Goal: Check status: Check status

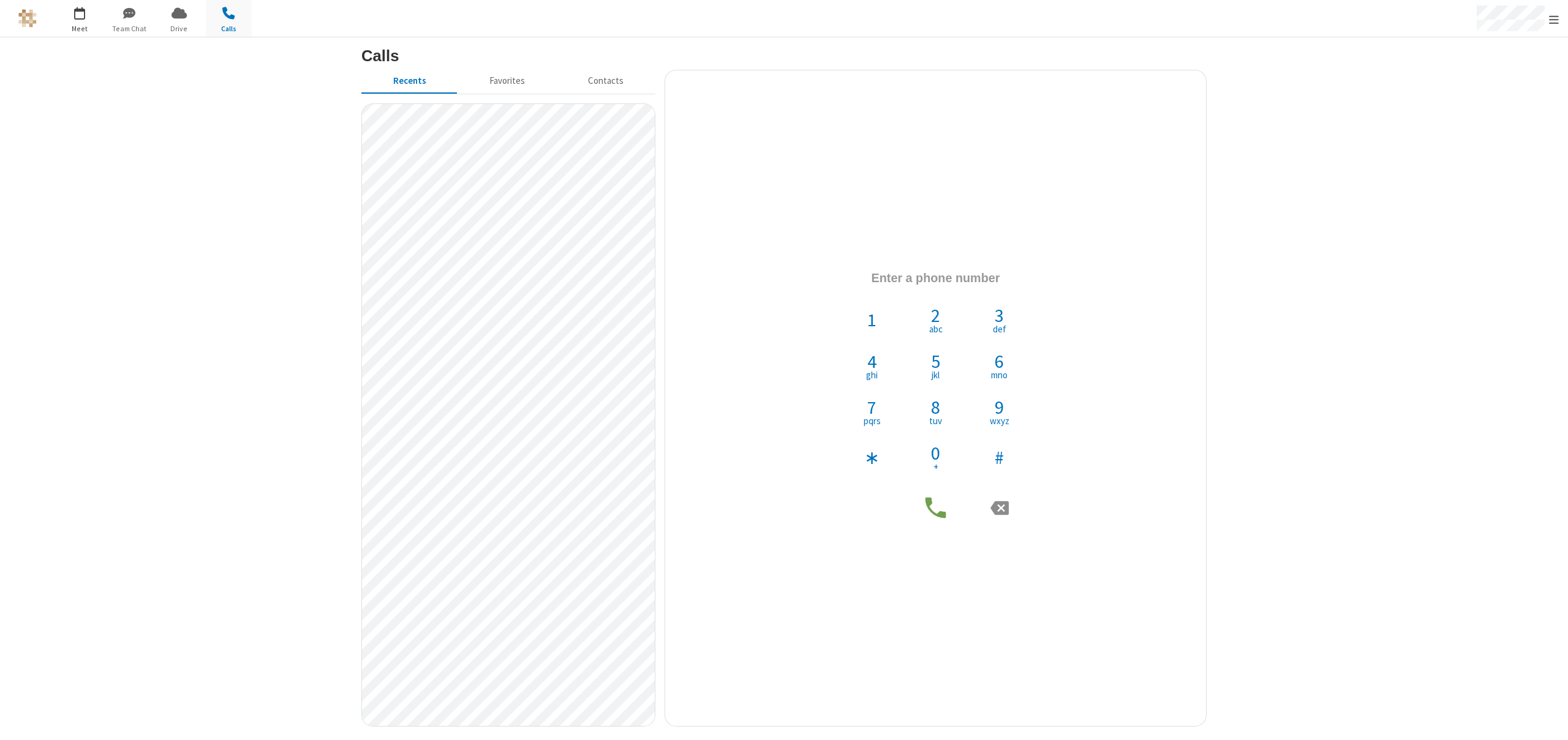
click at [70, 10] on span "button" at bounding box center [80, 13] width 46 height 20
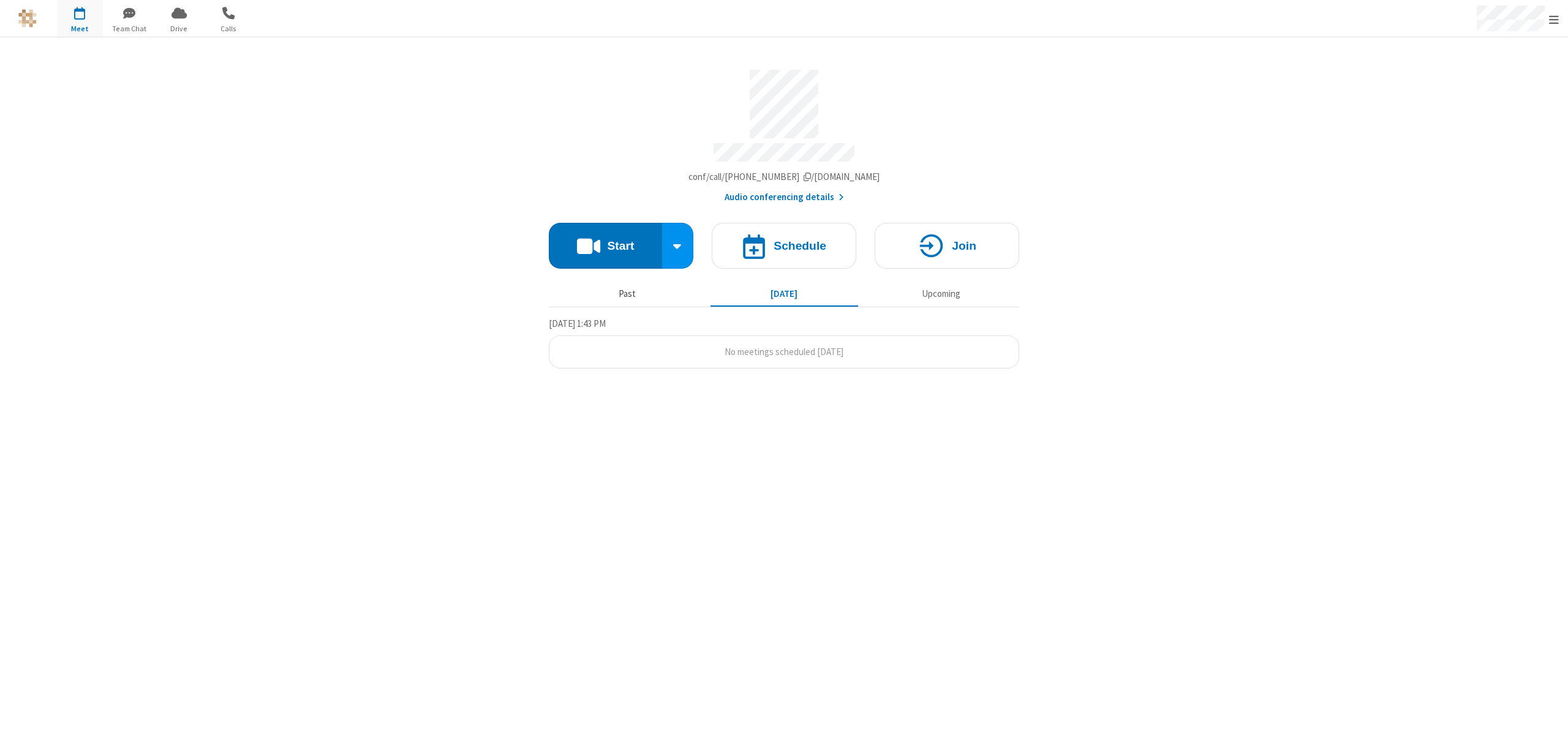
click at [623, 293] on button "Past" at bounding box center [627, 294] width 147 height 24
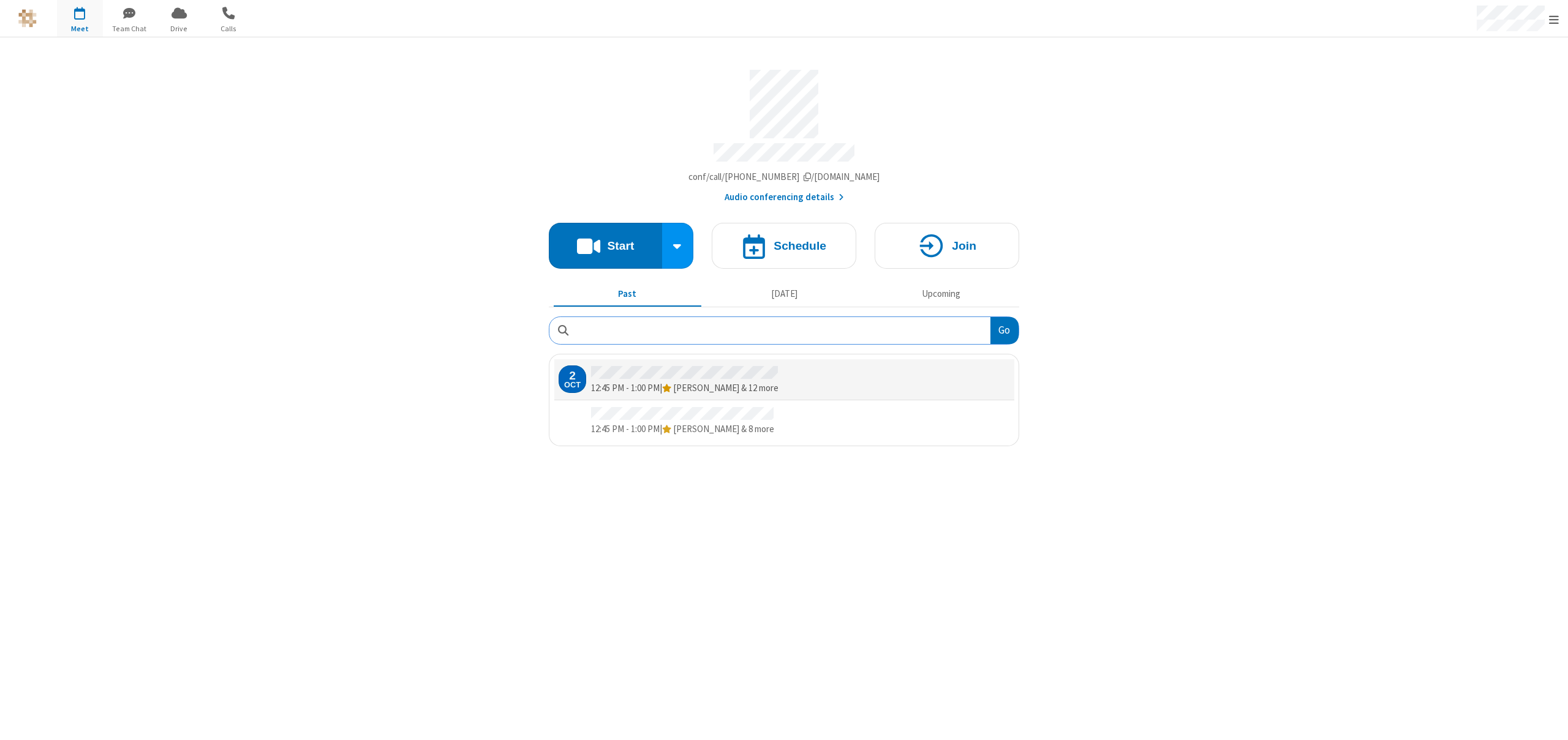
click at [786, 372] on div at bounding box center [788, 380] width 9 height 32
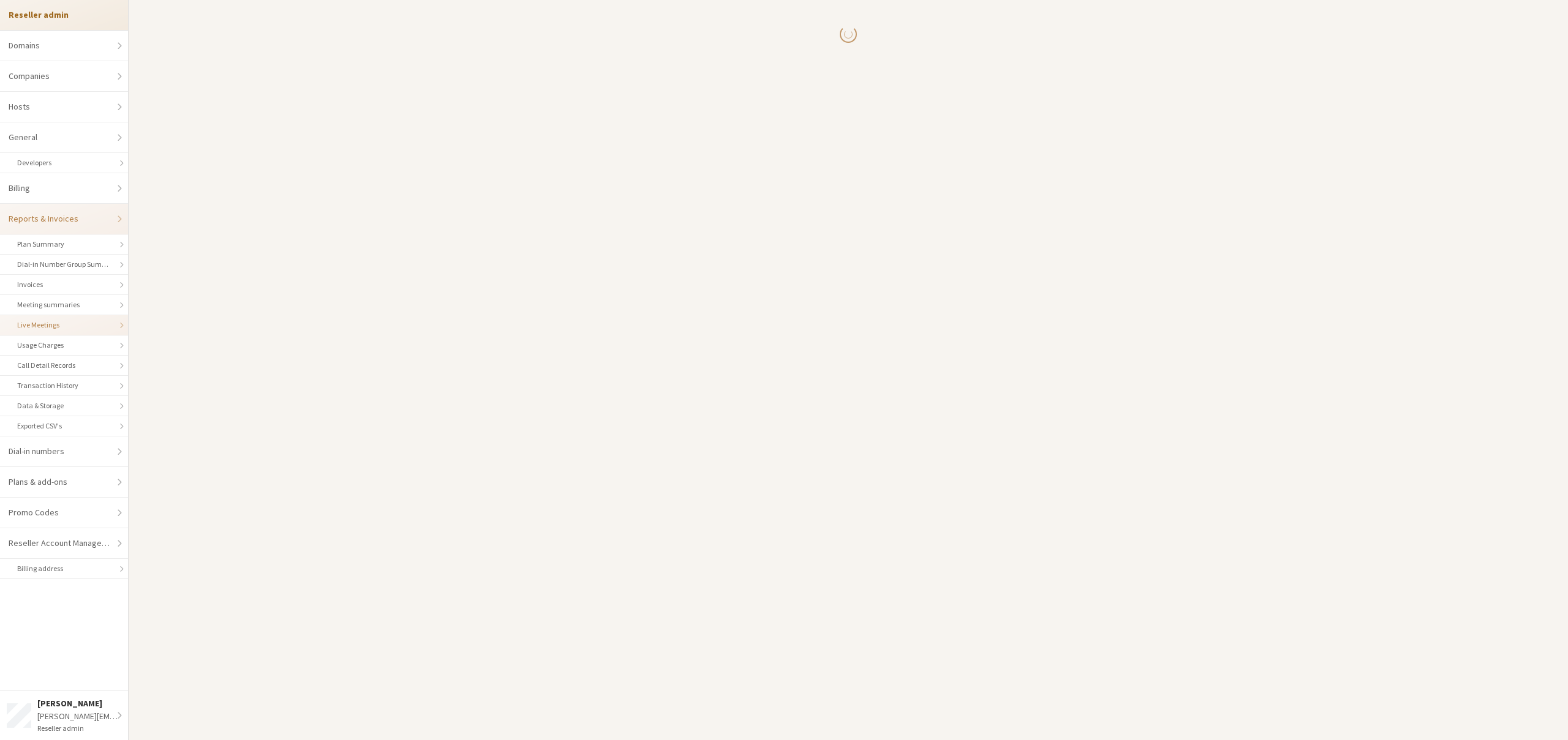
select select "25"
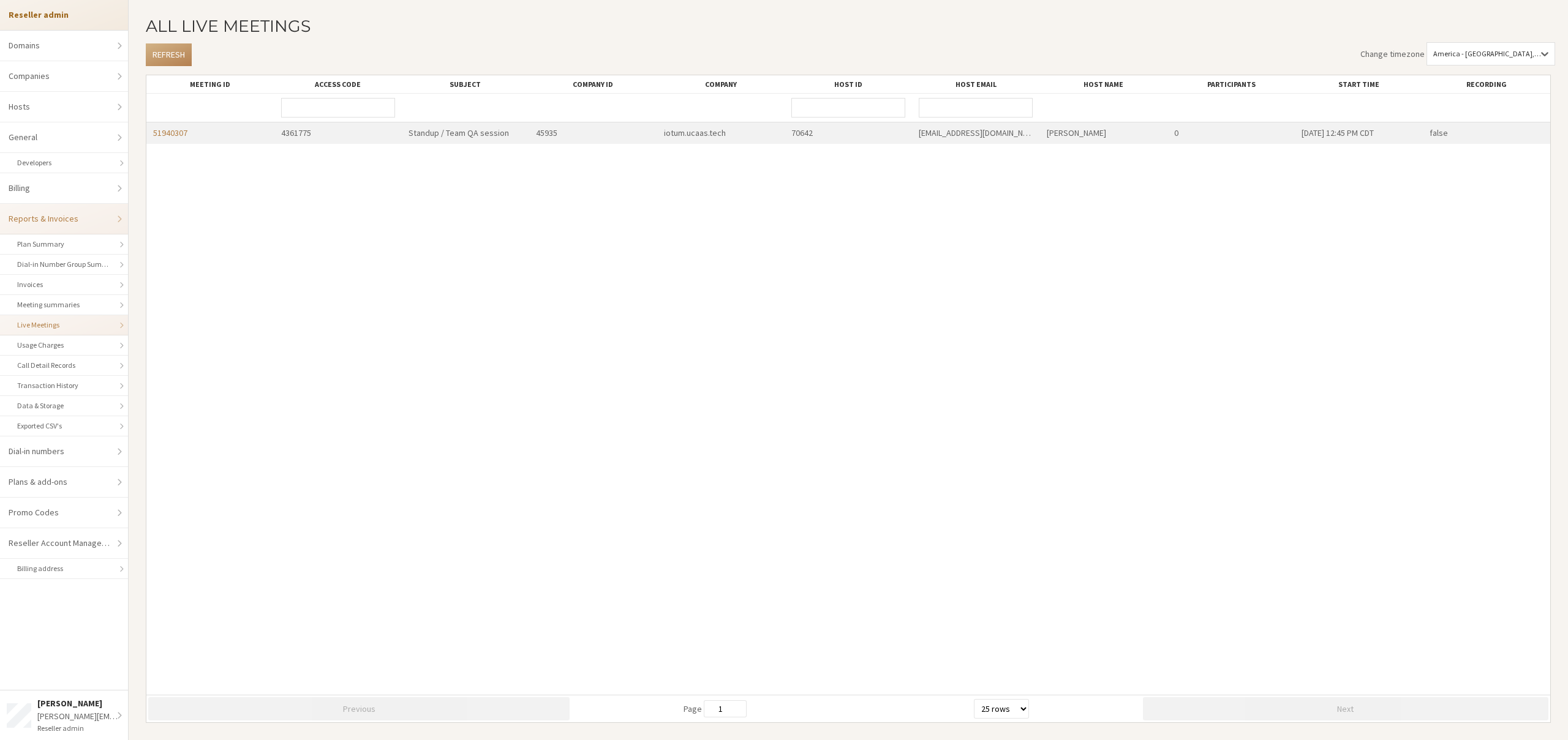
click at [182, 135] on link "51940307" at bounding box center [170, 133] width 35 height 11
click at [165, 61] on button "Refresh" at bounding box center [169, 54] width 46 height 23
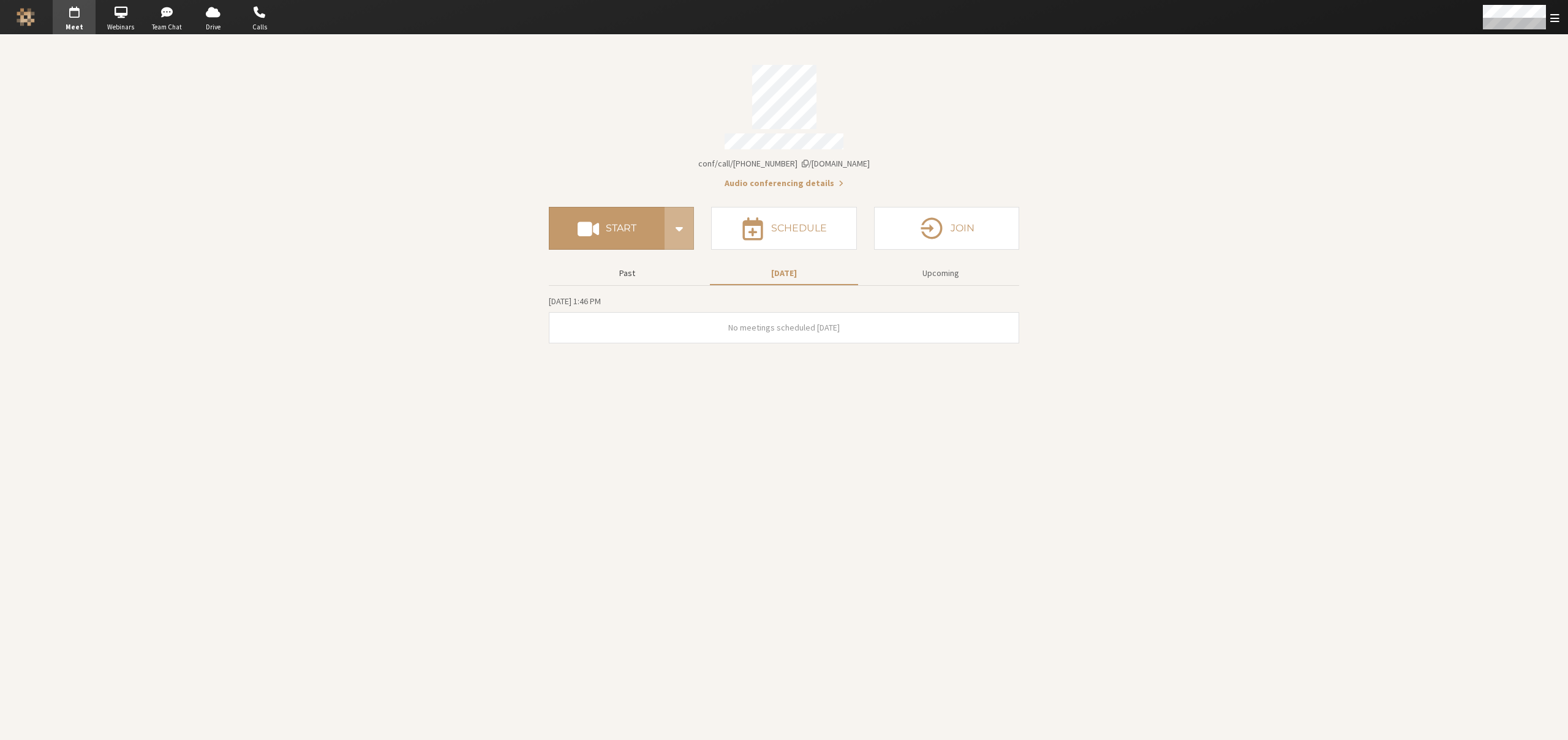
click at [624, 270] on button "Past" at bounding box center [628, 273] width 148 height 21
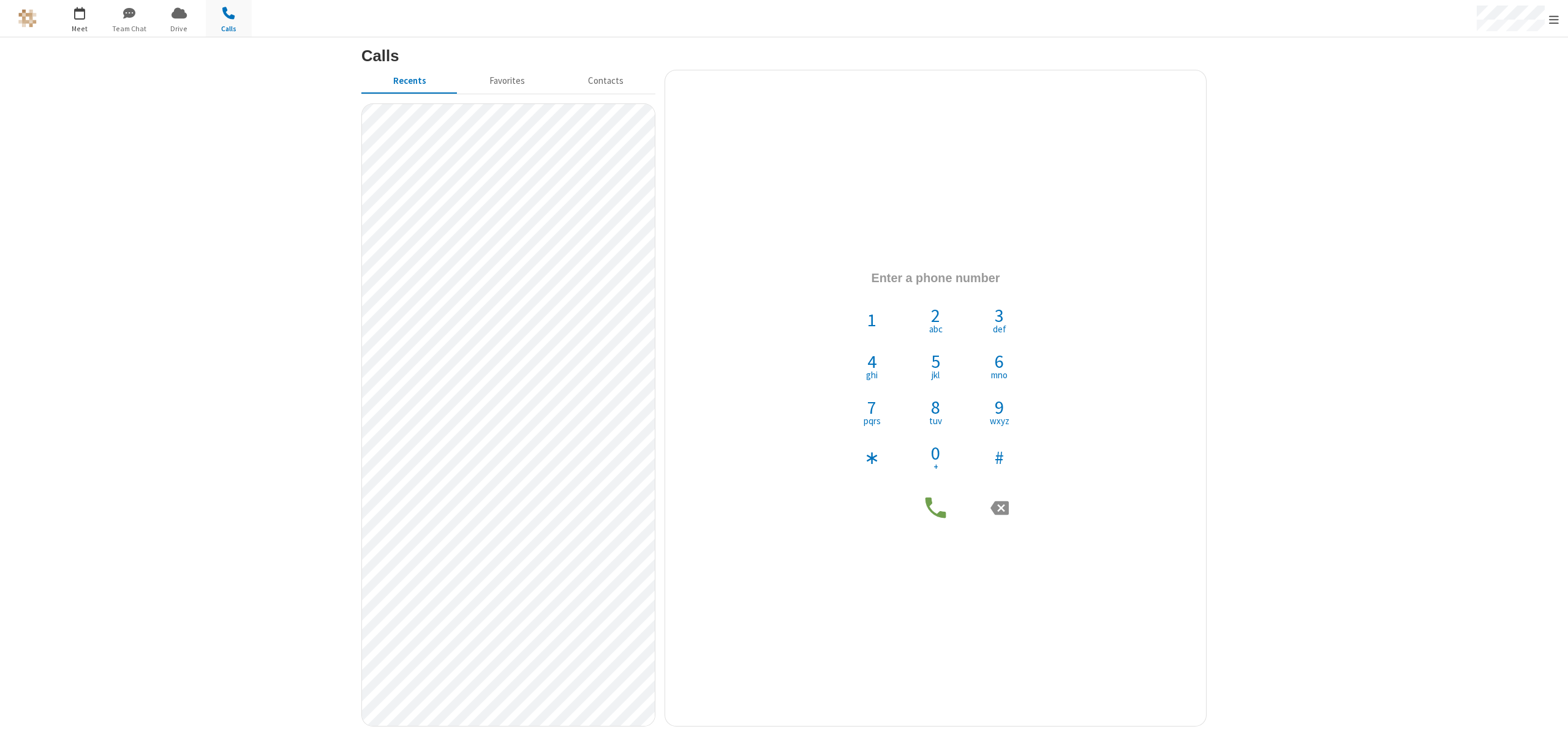
click at [79, 6] on span "button" at bounding box center [80, 13] width 46 height 20
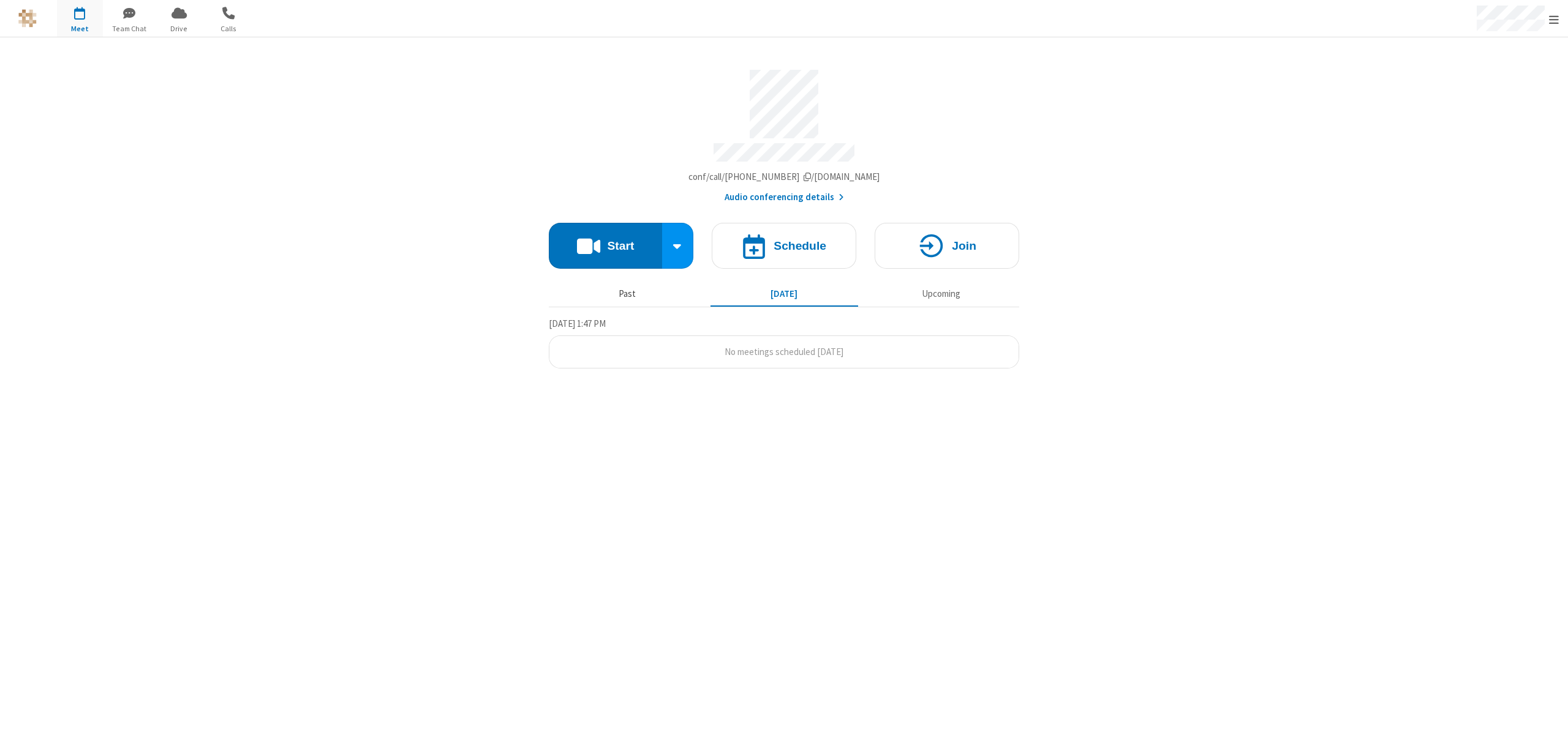
click at [616, 284] on button "Past" at bounding box center [627, 294] width 147 height 24
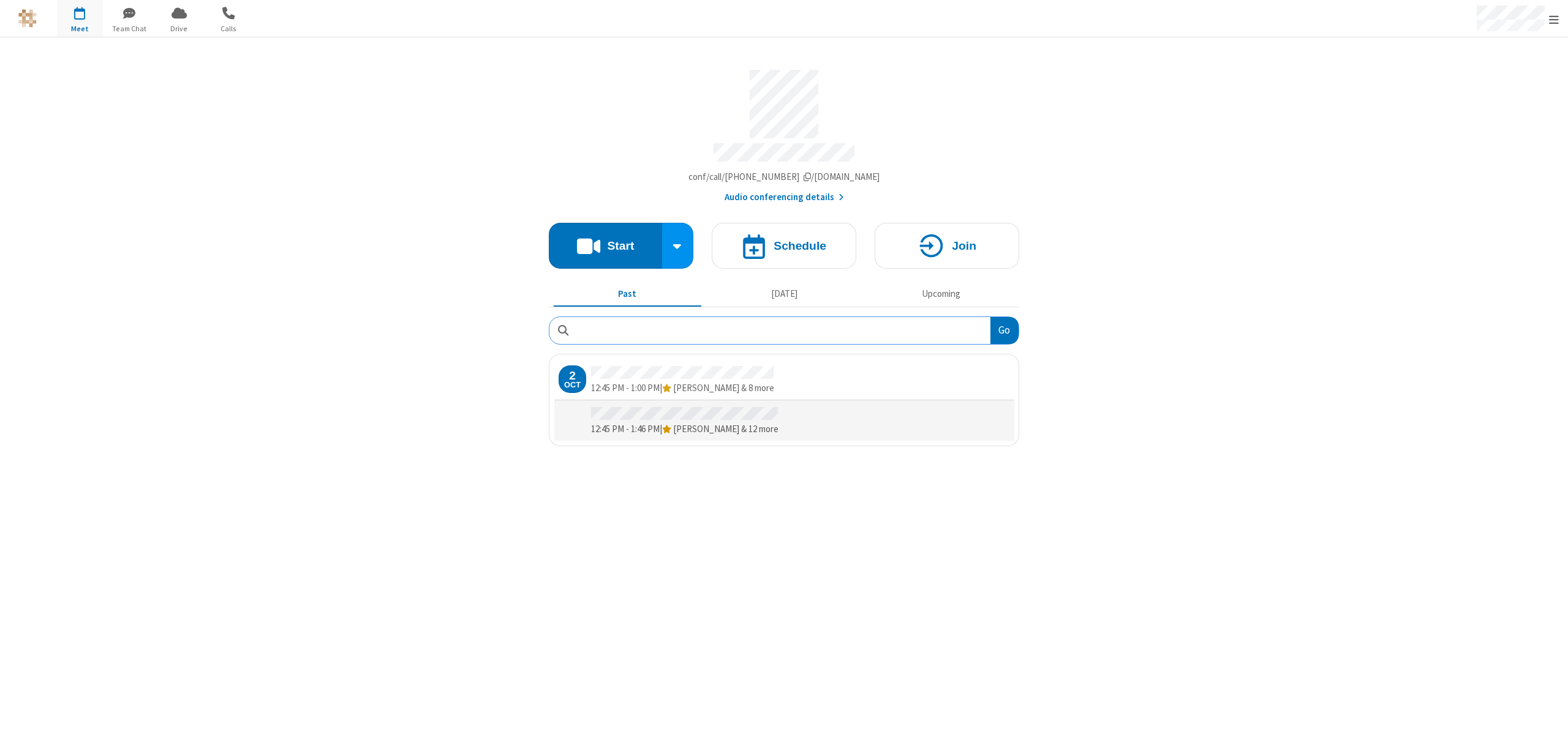
click at [802, 423] on div at bounding box center [903, 421] width 213 height 32
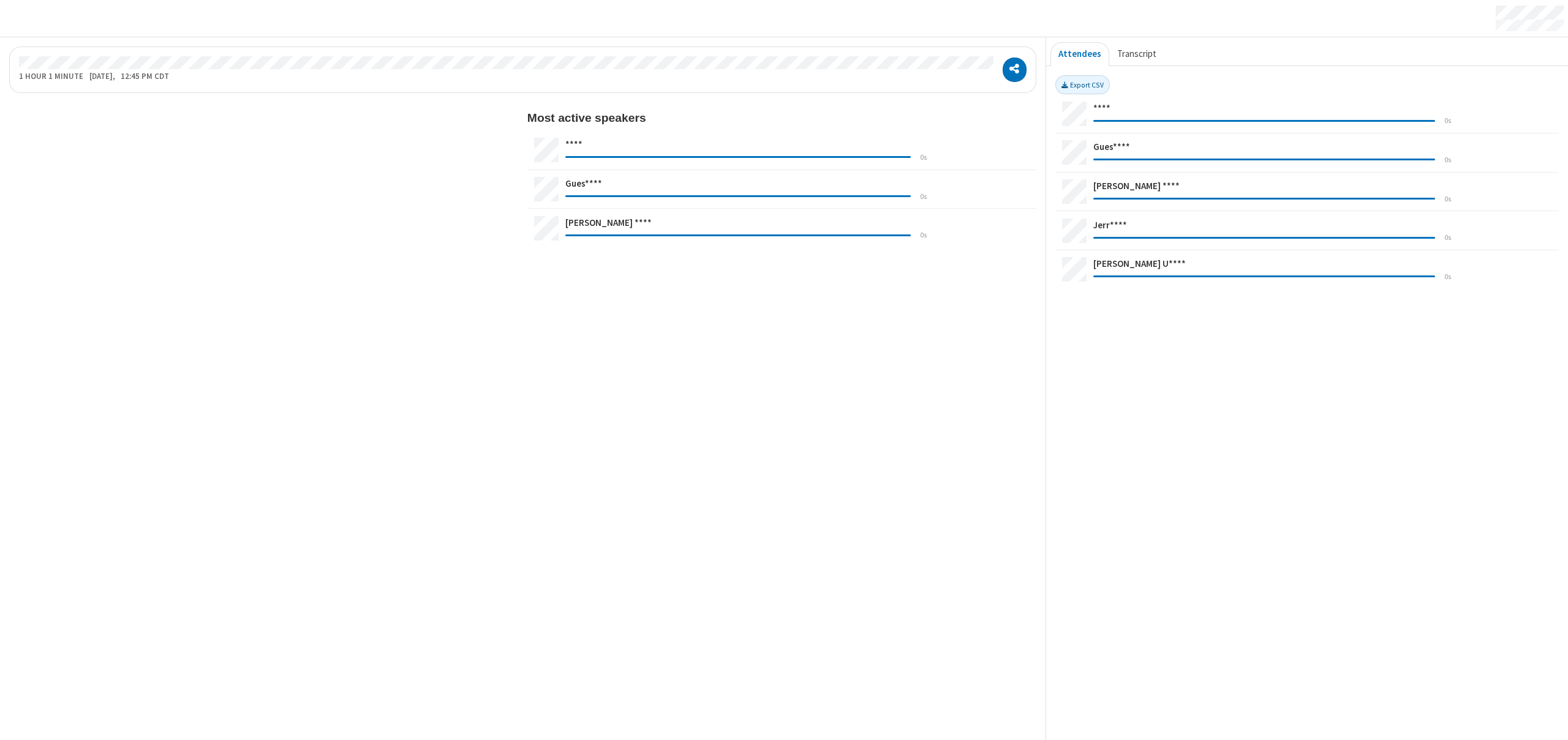
click at [1133, 51] on button "Transcript" at bounding box center [1137, 54] width 55 height 24
